Goal: Information Seeking & Learning: Find specific fact

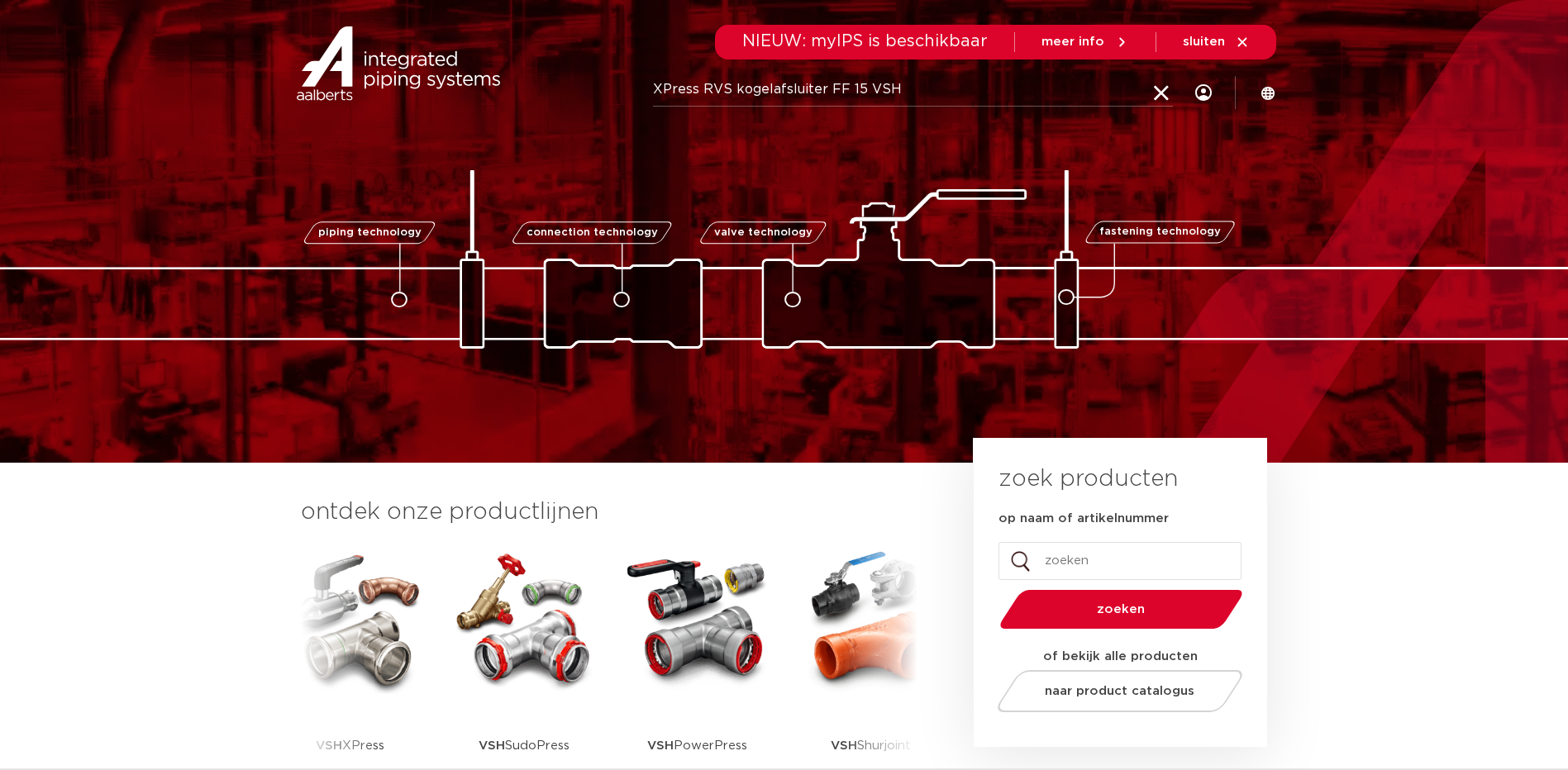
type input "XPress RVS kogelafsluiter FF 15 VSH"
click button "Zoeken" at bounding box center [0, 0] width 0 height 0
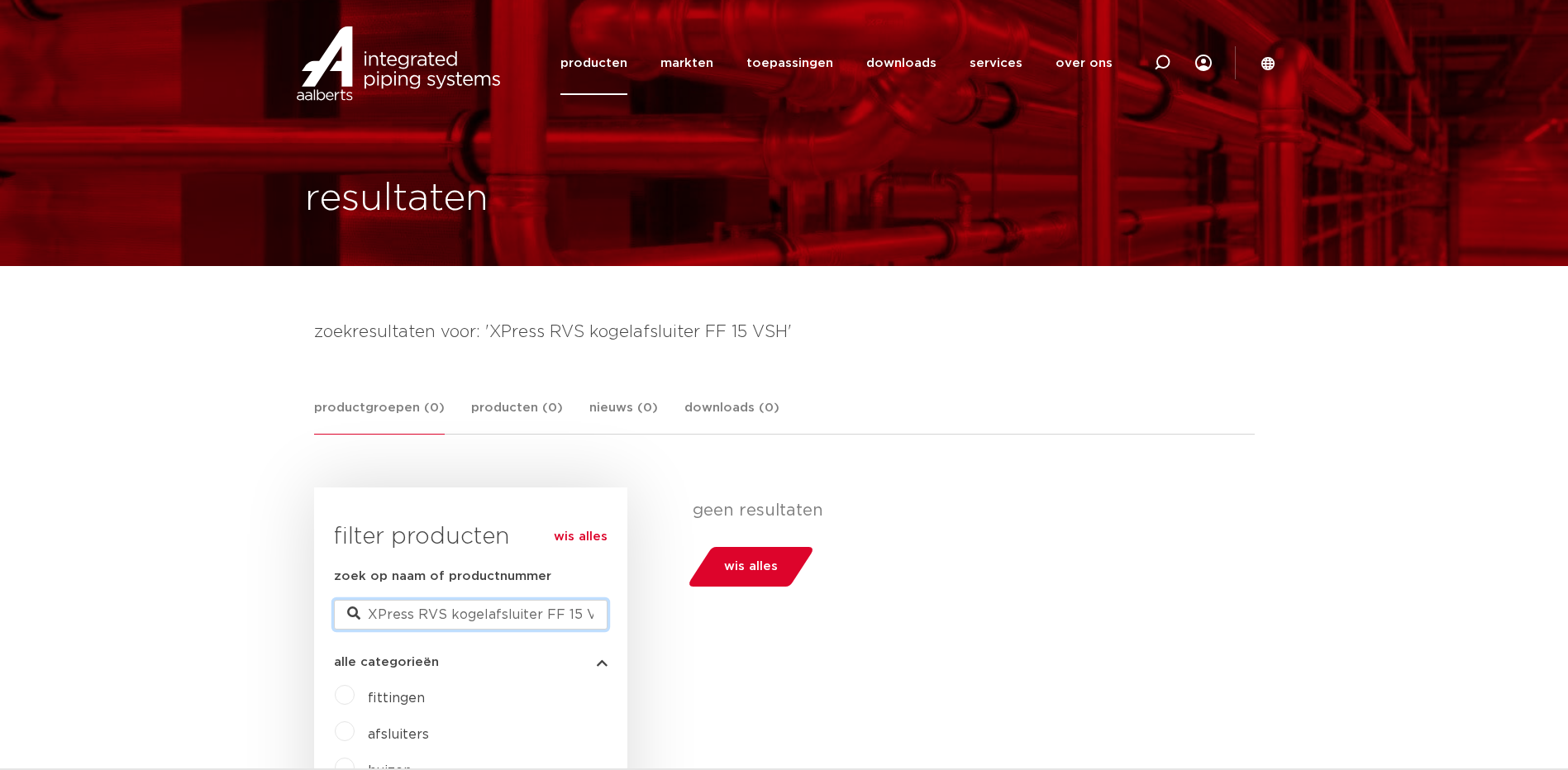
click at [510, 623] on input "XPress RVS kogelafsluiter FF 15 VSH" at bounding box center [471, 615] width 274 height 30
click at [414, 615] on input "XPress RVS kogelafsluiter FF 15 VSH" at bounding box center [471, 615] width 274 height 30
type input "RVS kogelafsluiter FF 15 VSH"
click at [569, 614] on input "RVS kogelafsluiter FF 15 VSH" at bounding box center [471, 615] width 274 height 30
type input "RVS kogelafsluiter FF 15"
